Goal: Information Seeking & Learning: Learn about a topic

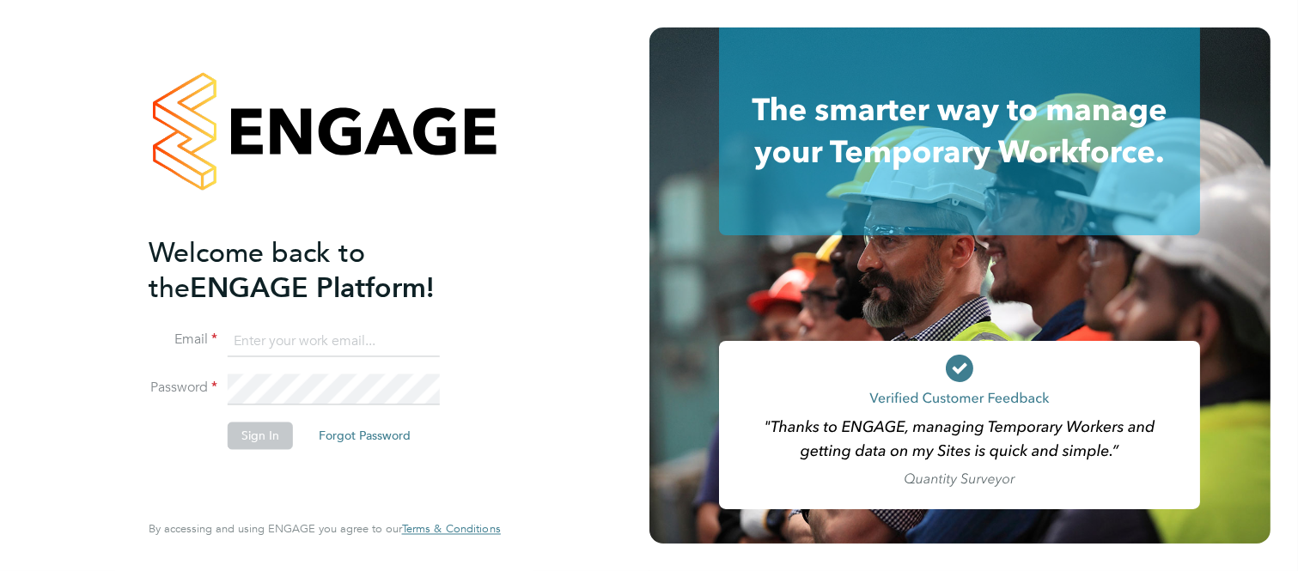
type input "martin@stallionrecruitment.com"
click at [270, 439] on button "Sign In" at bounding box center [260, 436] width 65 height 27
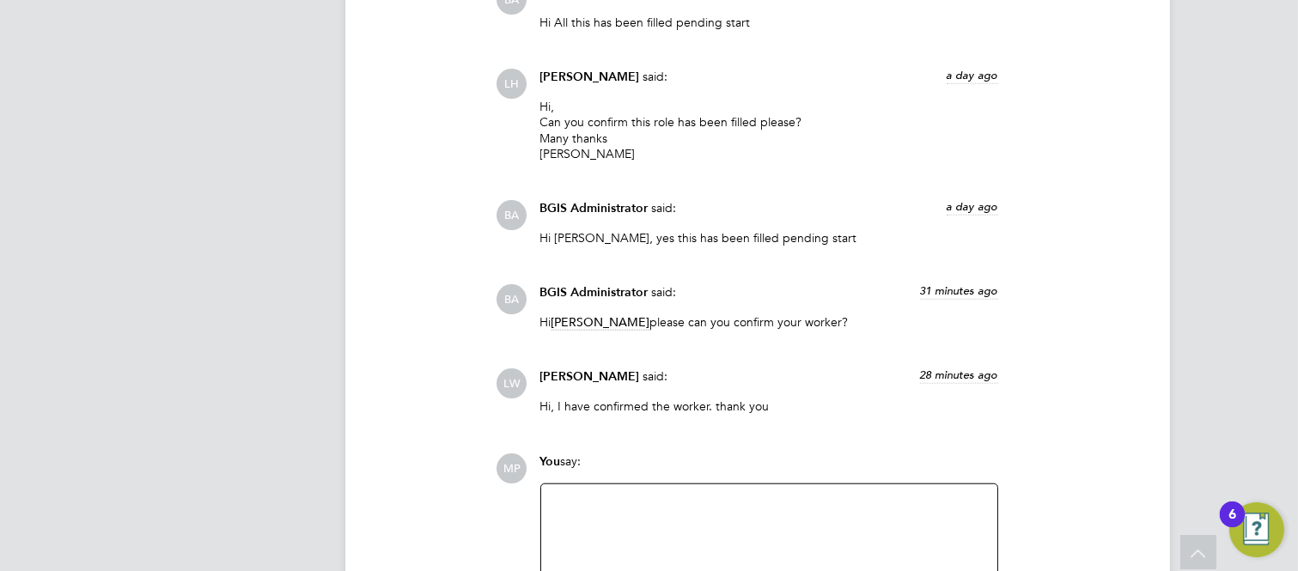
scroll to position [3054, 0]
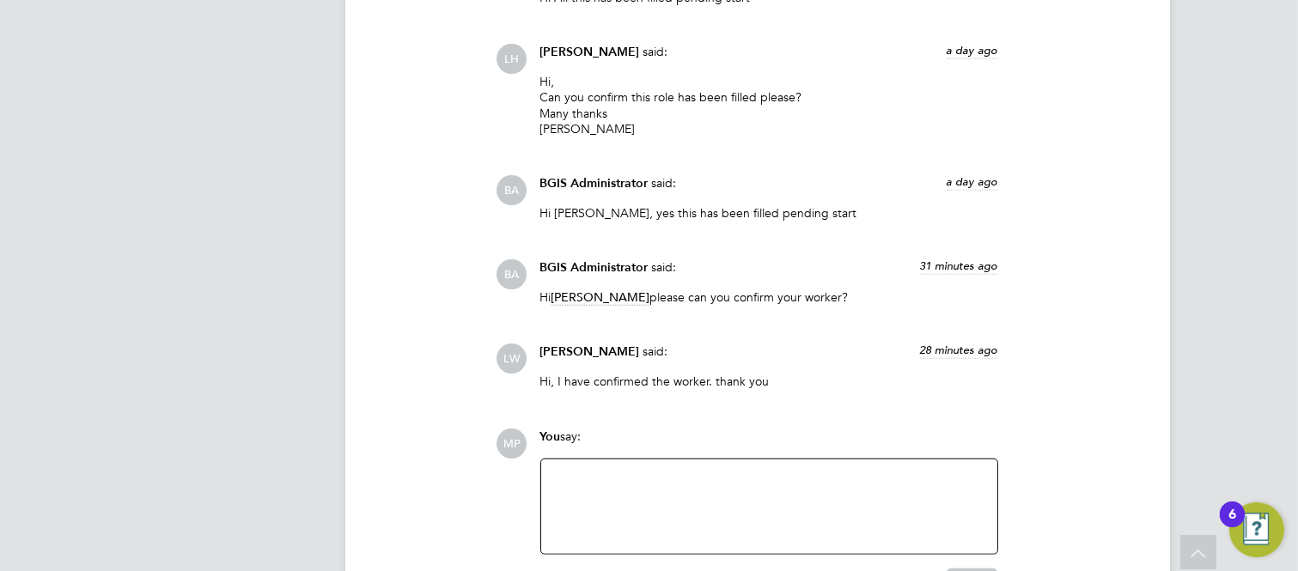
click at [604, 299] on span "Liam Wright" at bounding box center [601, 298] width 99 height 16
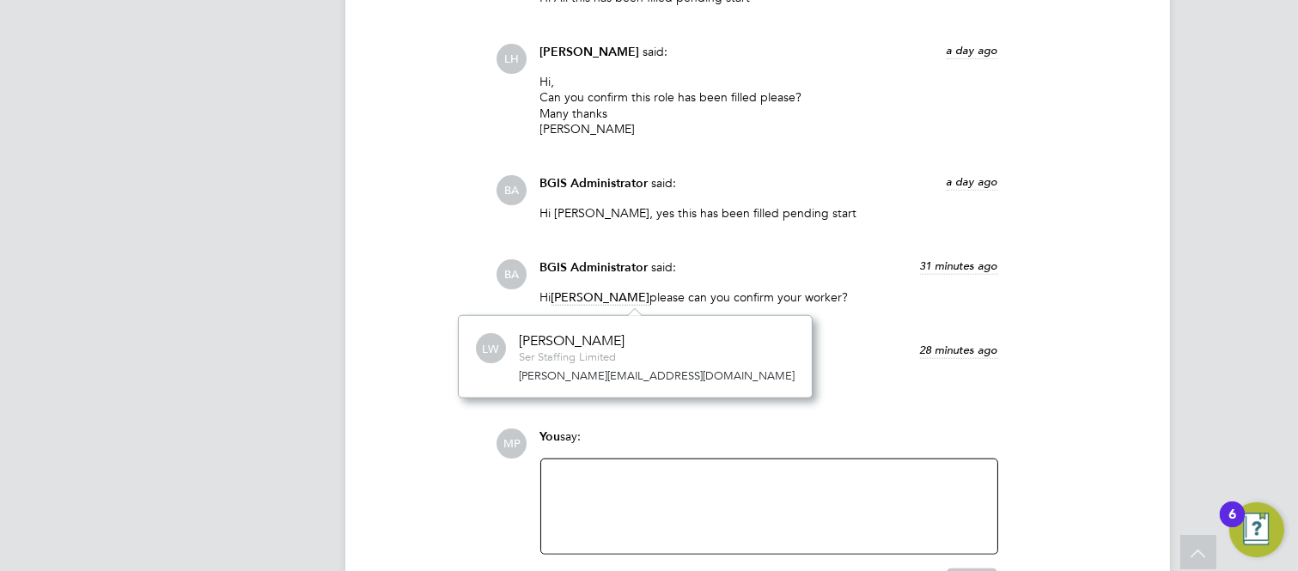
scroll to position [82, 259]
click at [604, 299] on span "Liam Wright" at bounding box center [601, 298] width 99 height 16
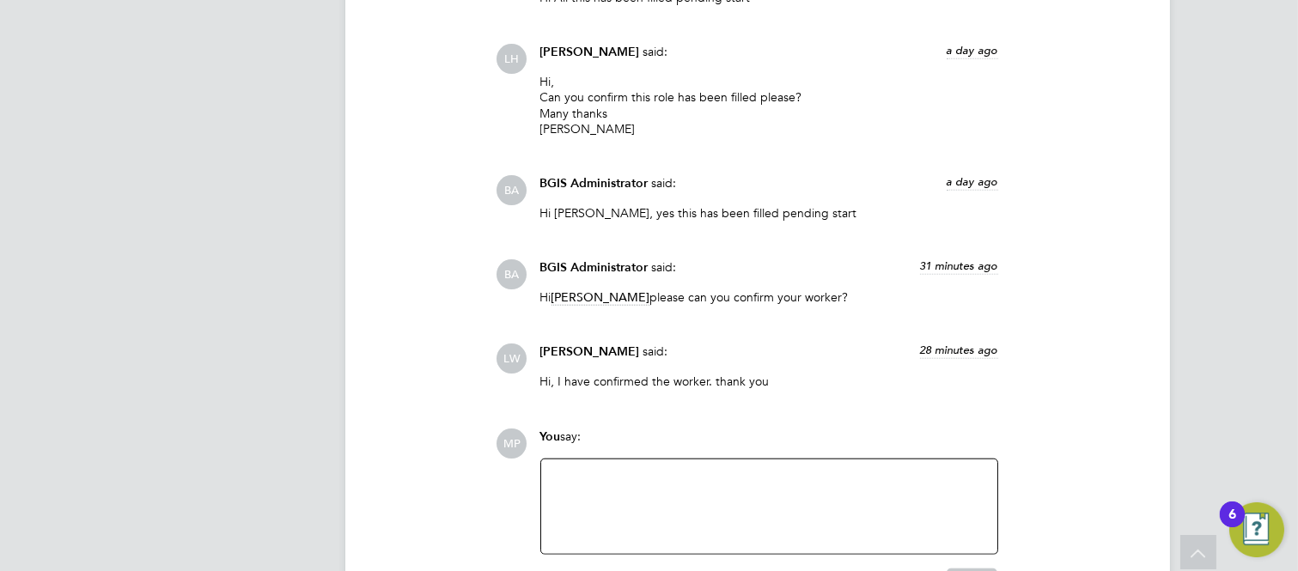
click at [604, 299] on span "Liam Wright" at bounding box center [601, 298] width 99 height 16
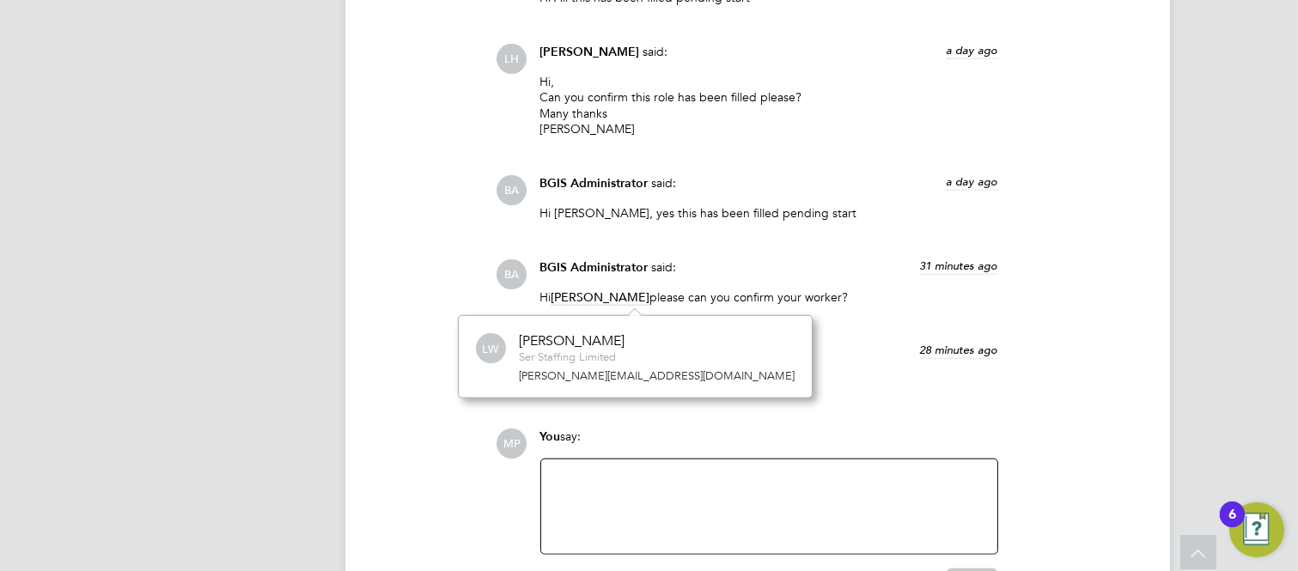
click at [604, 299] on span "Liam Wright" at bounding box center [601, 298] width 99 height 16
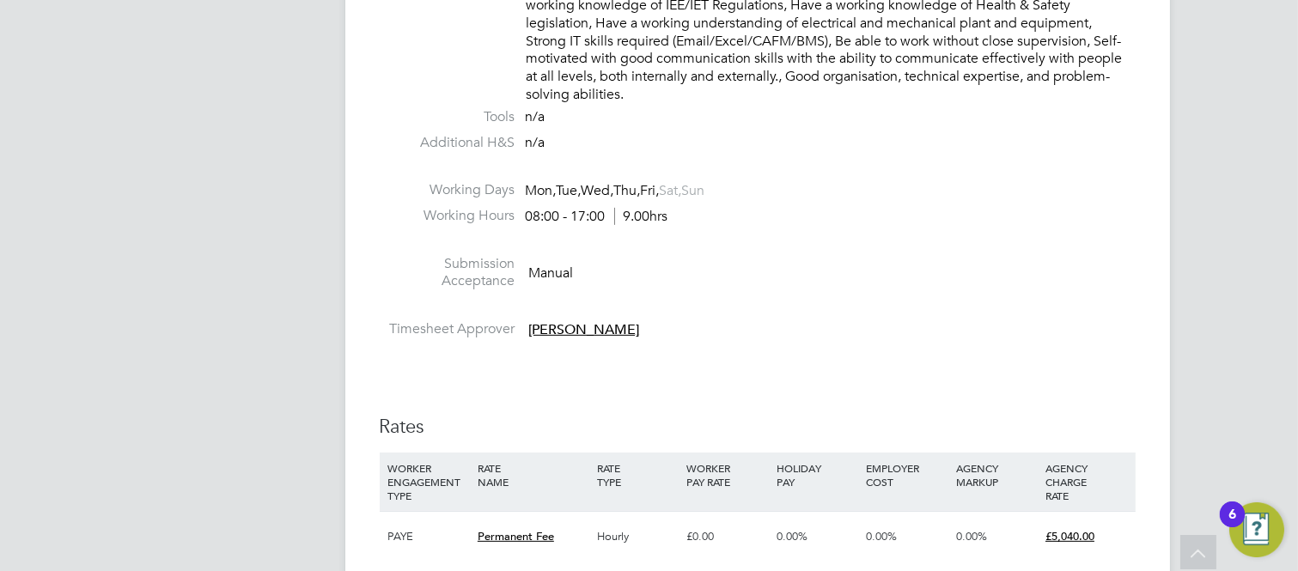
scroll to position [1241, 0]
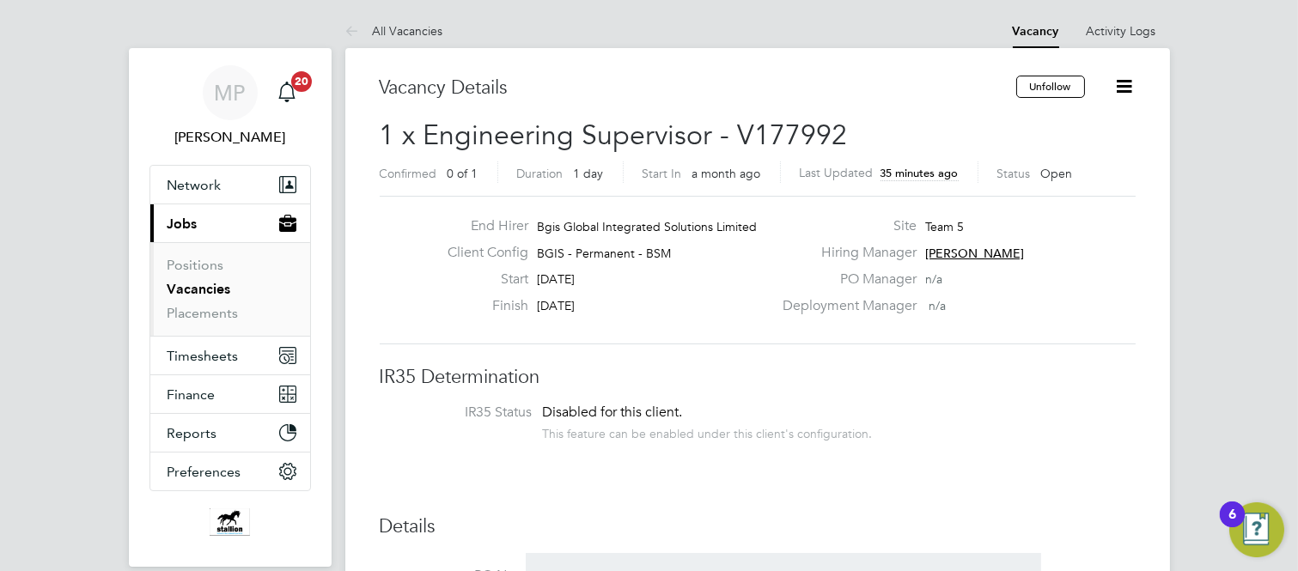
click at [195, 288] on link "Vacancies" at bounding box center [200, 289] width 64 height 16
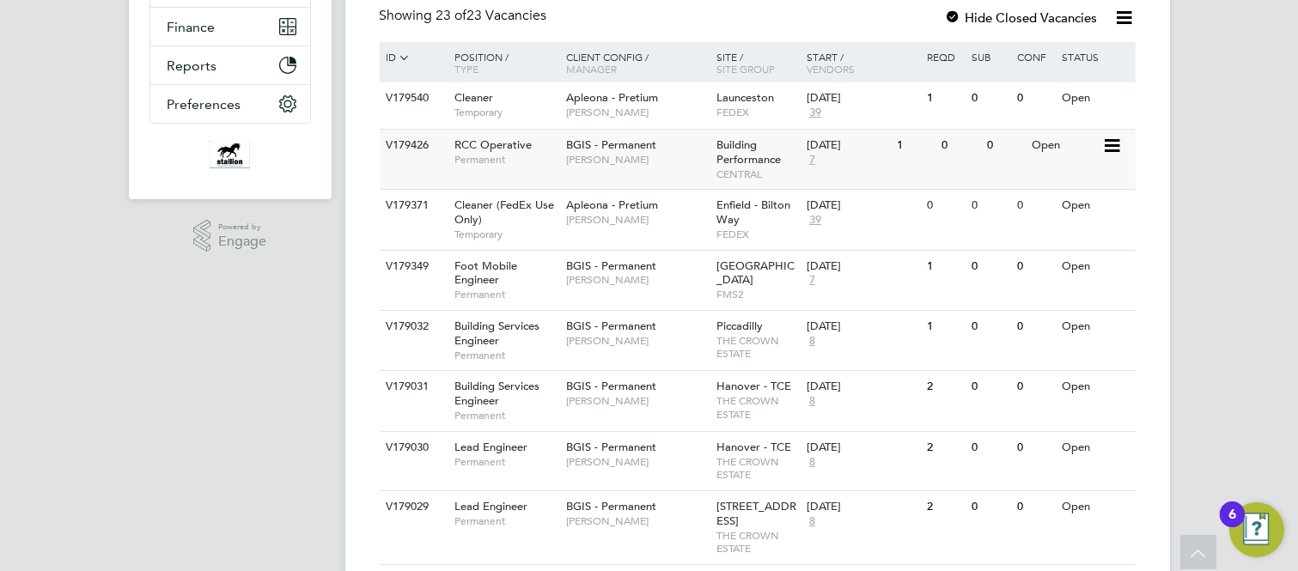
scroll to position [381, 0]
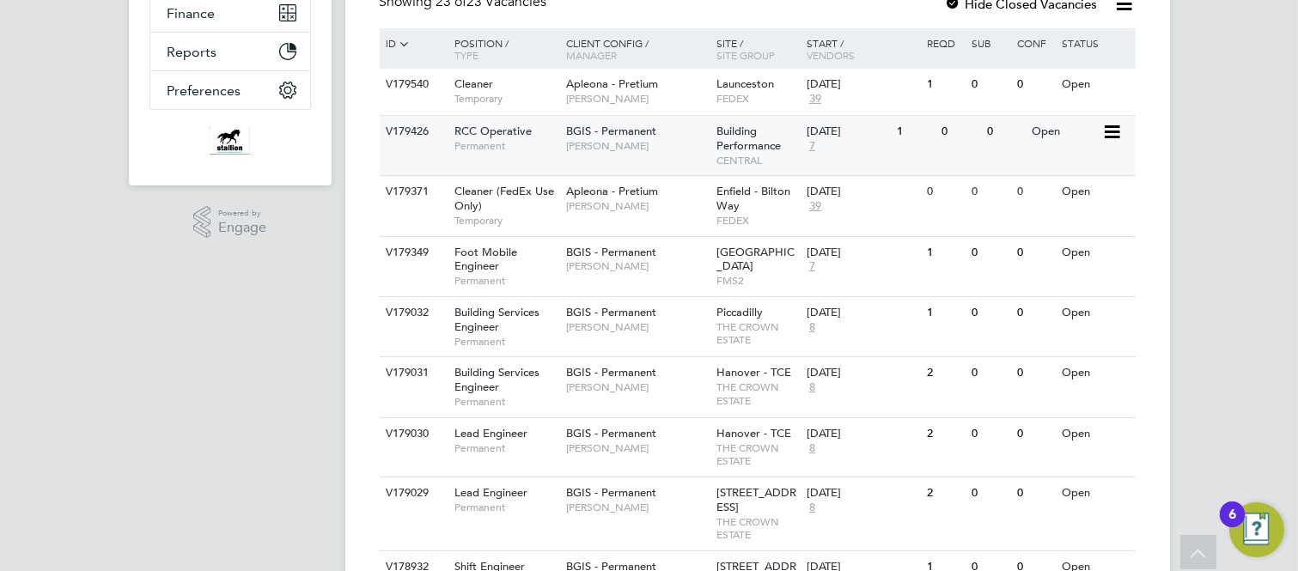
click at [469, 126] on span "RCC Operative" at bounding box center [492, 131] width 77 height 15
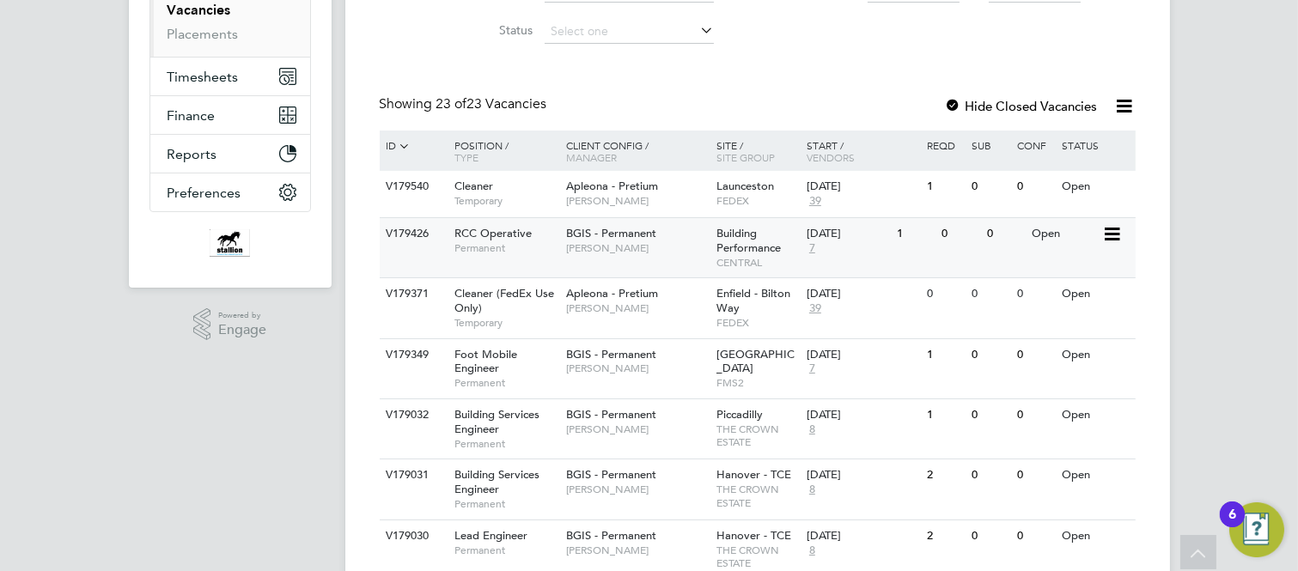
scroll to position [191, 0]
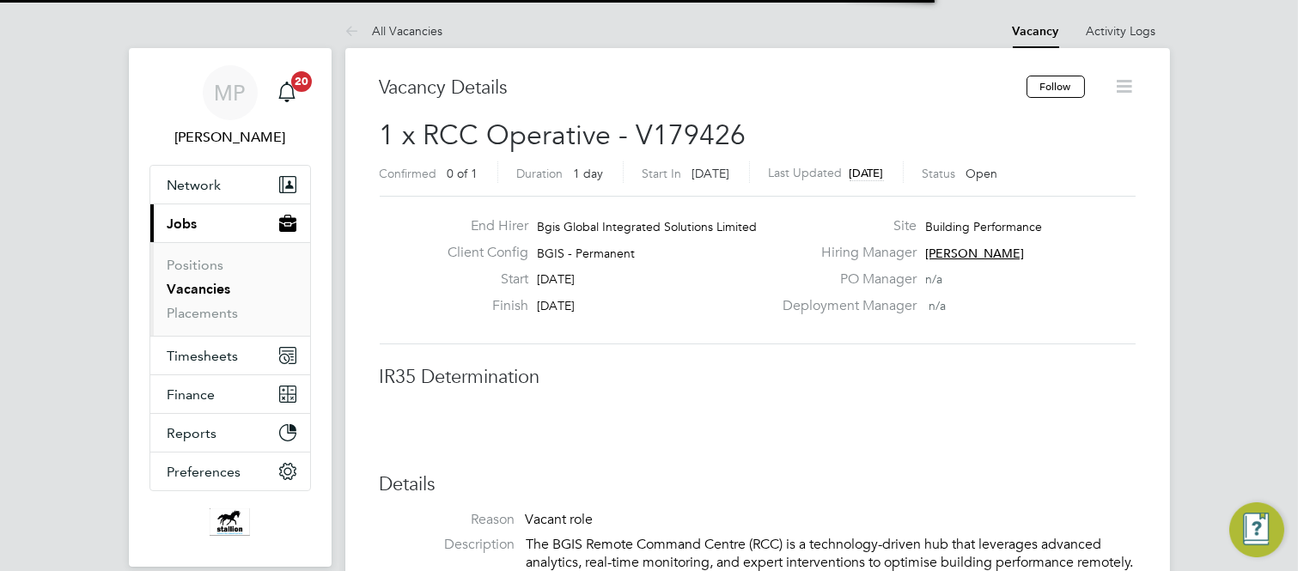
scroll to position [50, 120]
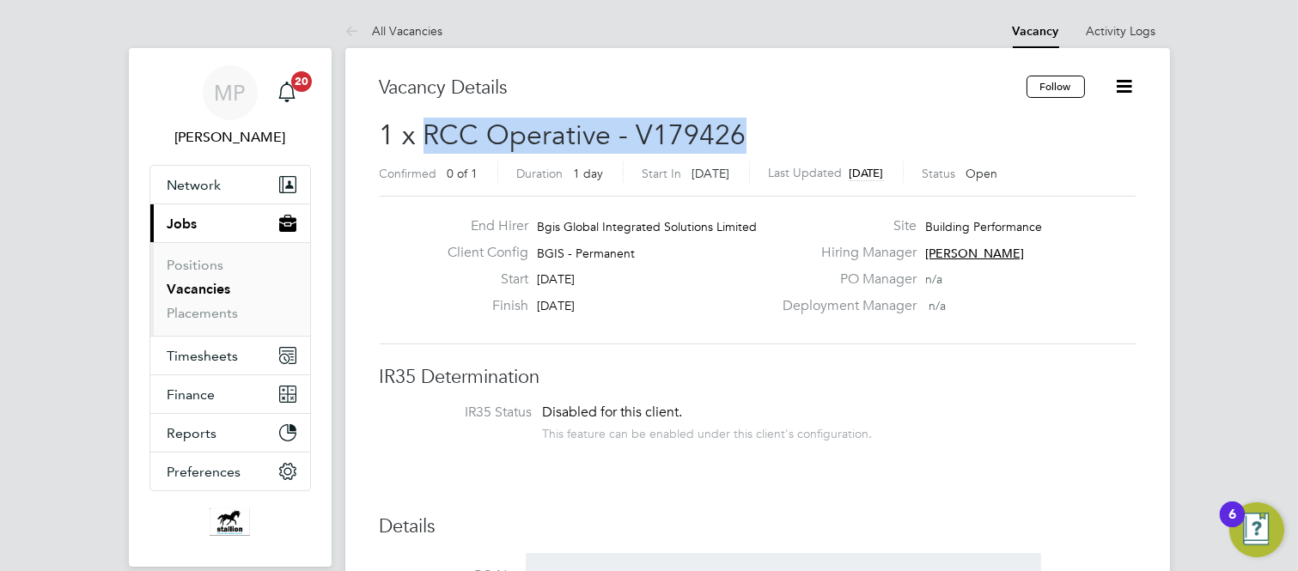
drag, startPoint x: 423, startPoint y: 133, endPoint x: 744, endPoint y: 137, distance: 321.3
click at [744, 137] on h2 "1 x RCC Operative - V179426 Confirmed 0 of 1 Duration 1 day Start In 5 days ago…" at bounding box center [758, 154] width 756 height 72
copy span "RCC Operative - V179426"
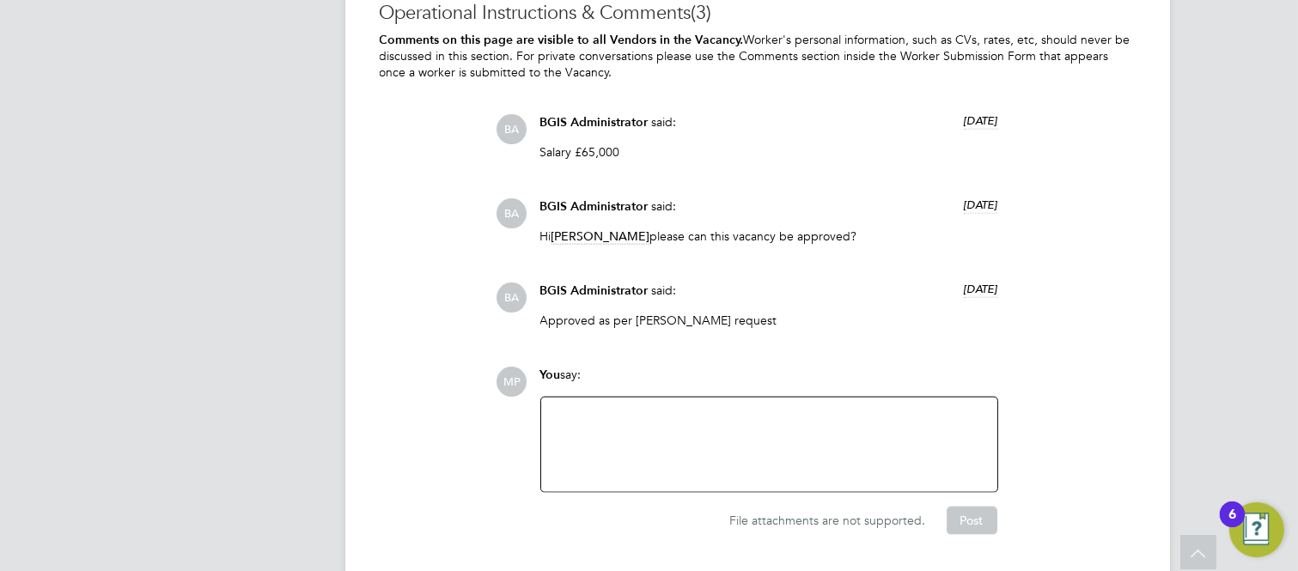
scroll to position [4196, 0]
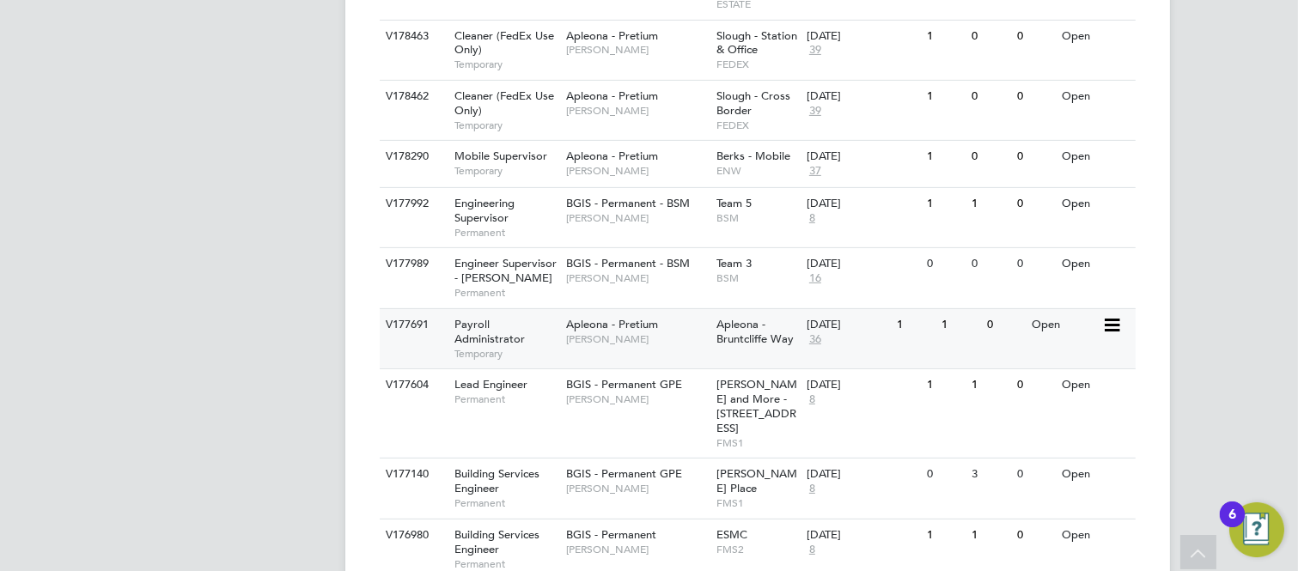
scroll to position [1145, 0]
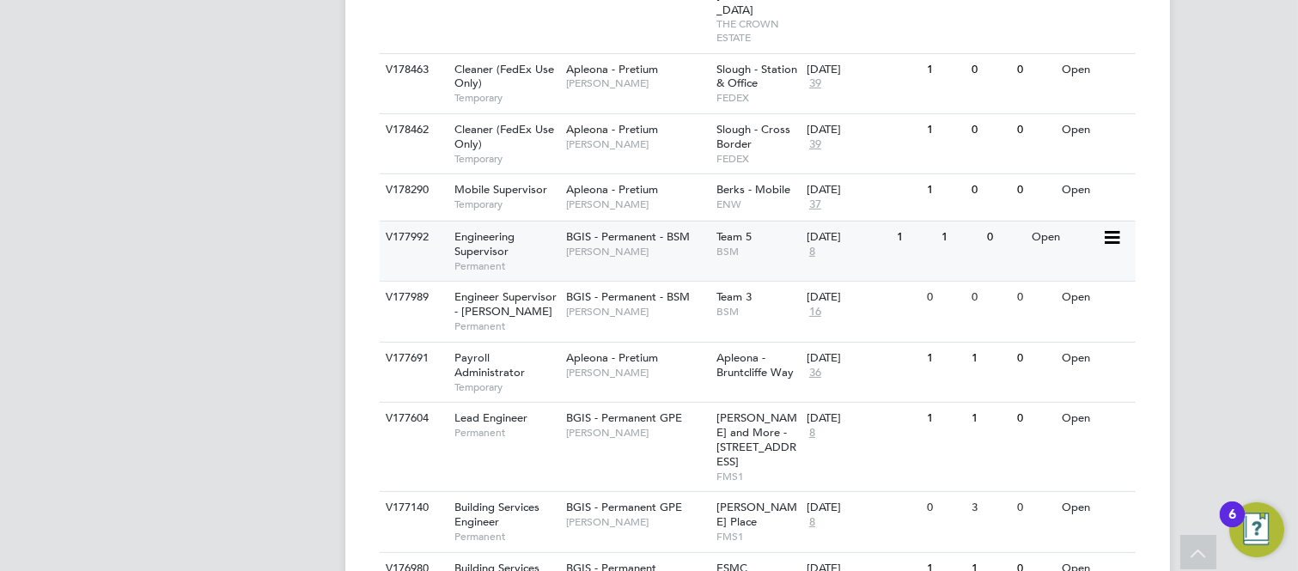
click at [485, 229] on span "Engineering Supervisor" at bounding box center [484, 243] width 60 height 29
